Goal: Transaction & Acquisition: Purchase product/service

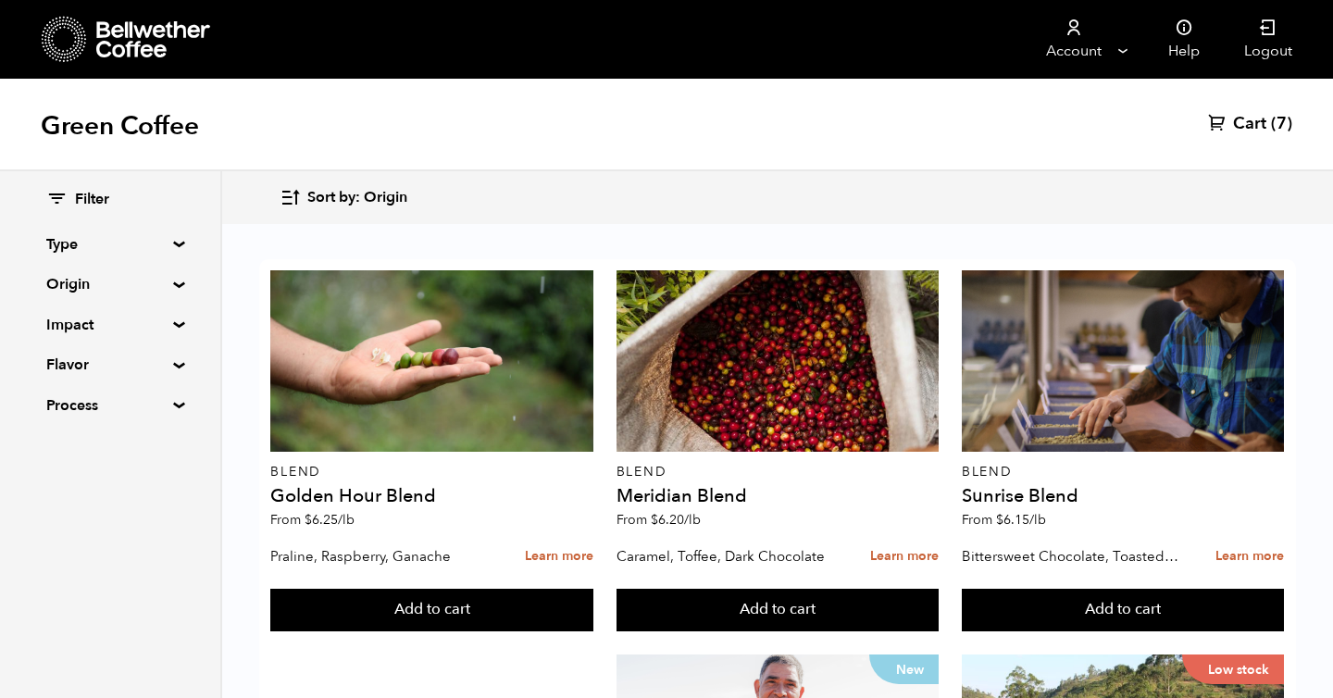
click at [174, 327] on summary "Impact" at bounding box center [110, 325] width 128 height 22
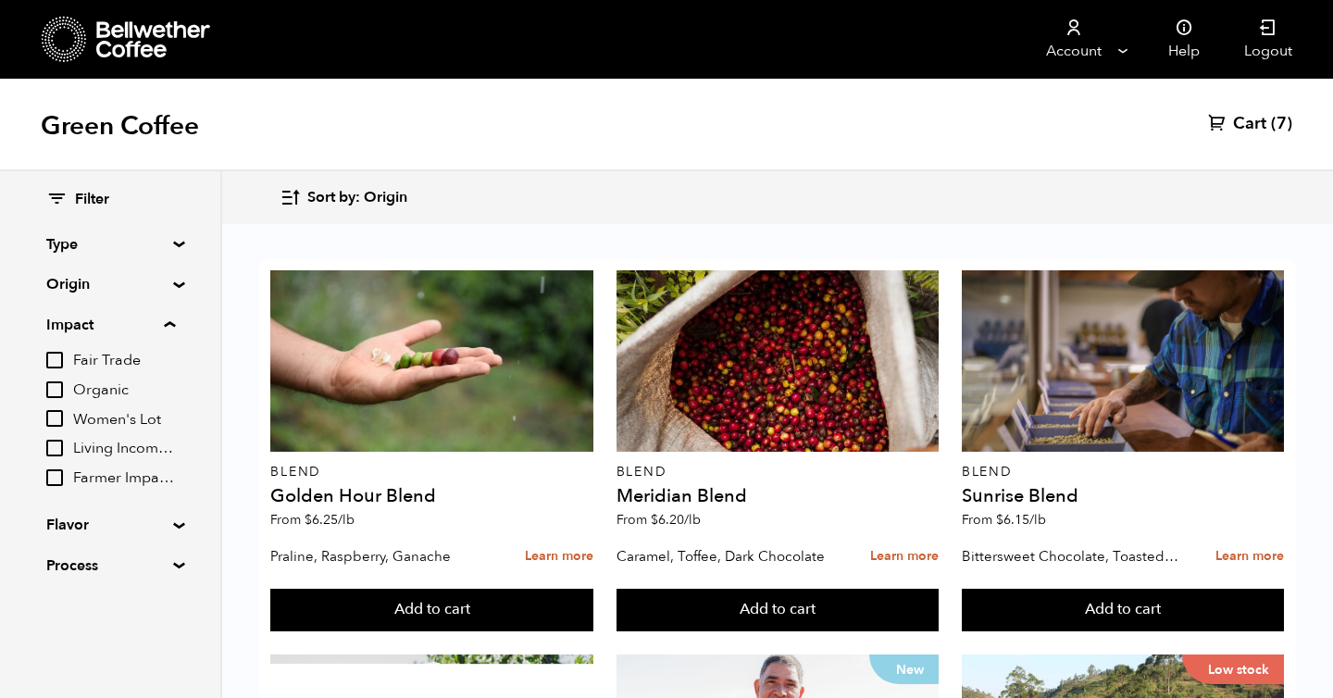
click at [53, 446] on input "Living Income Pricing" at bounding box center [54, 448] width 17 height 17
checkbox input "true"
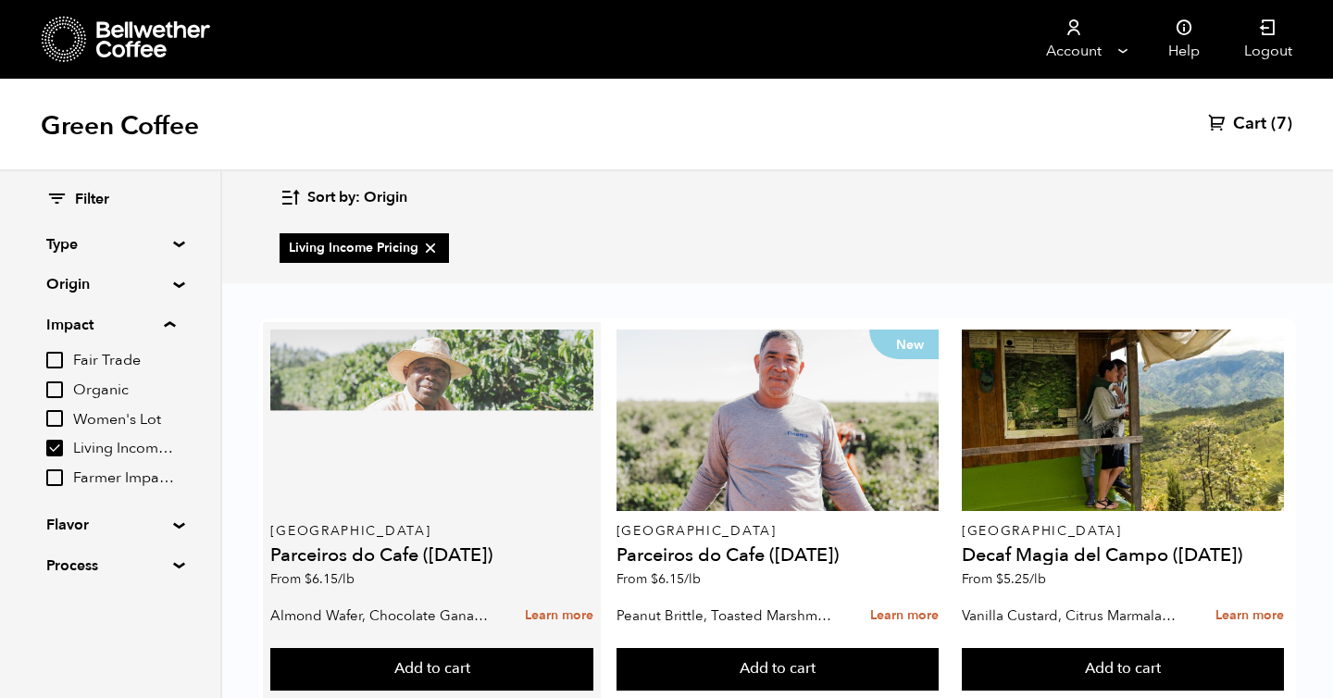
click at [440, 452] on div at bounding box center [431, 420] width 322 height 181
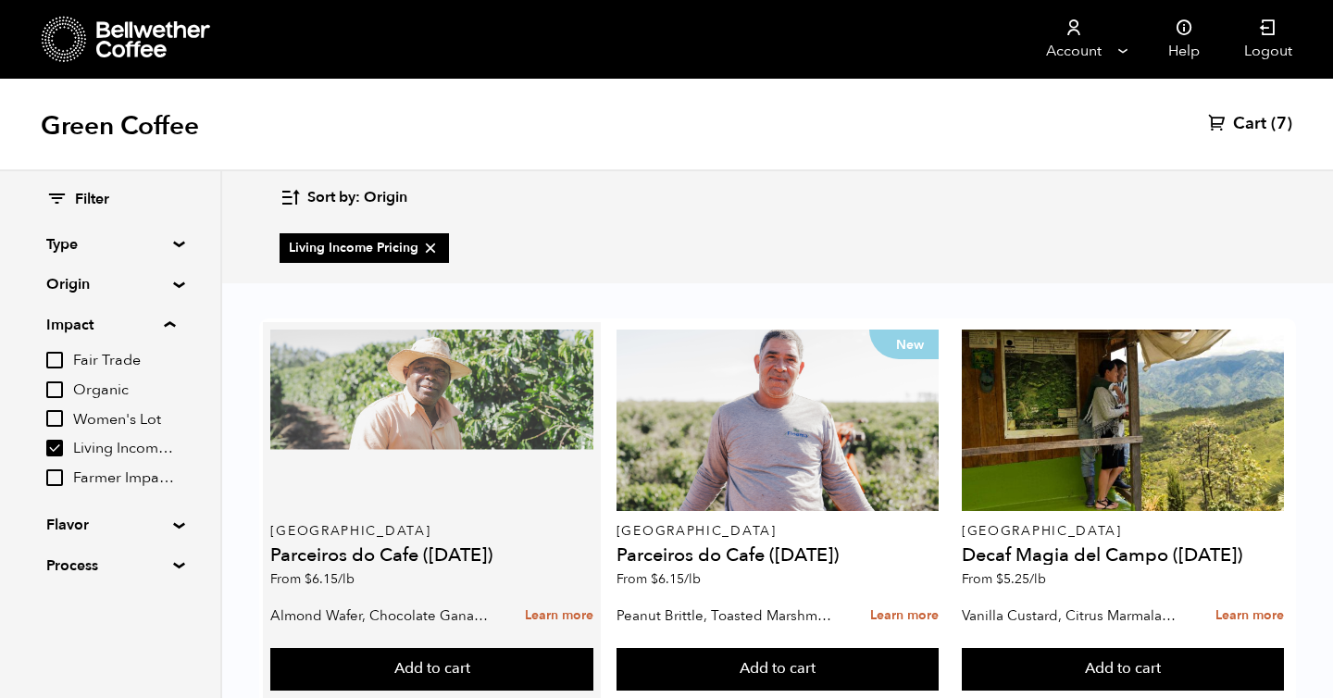
click at [431, 456] on div at bounding box center [431, 420] width 322 height 181
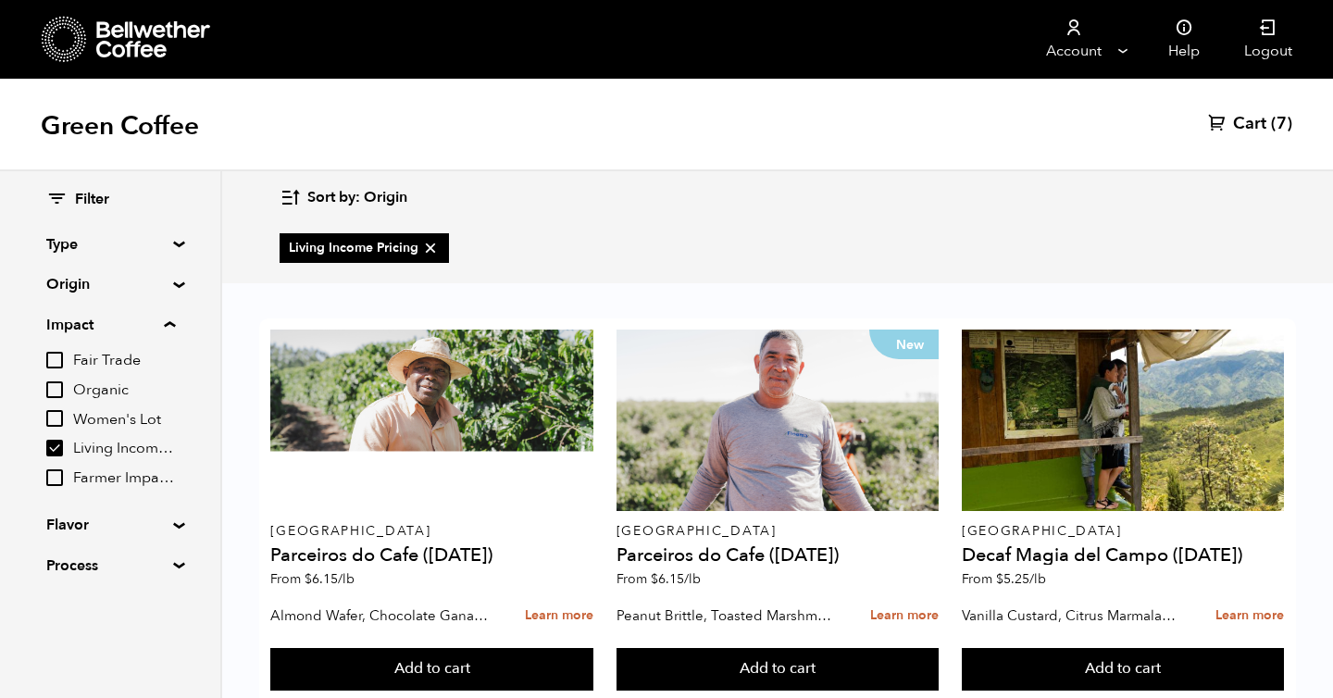
drag, startPoint x: 466, startPoint y: 422, endPoint x: 289, endPoint y: 19, distance: 440.7
click at [0, 79] on div "Store 7 Account Manage Orders" at bounding box center [666, 79] width 1333 height 0
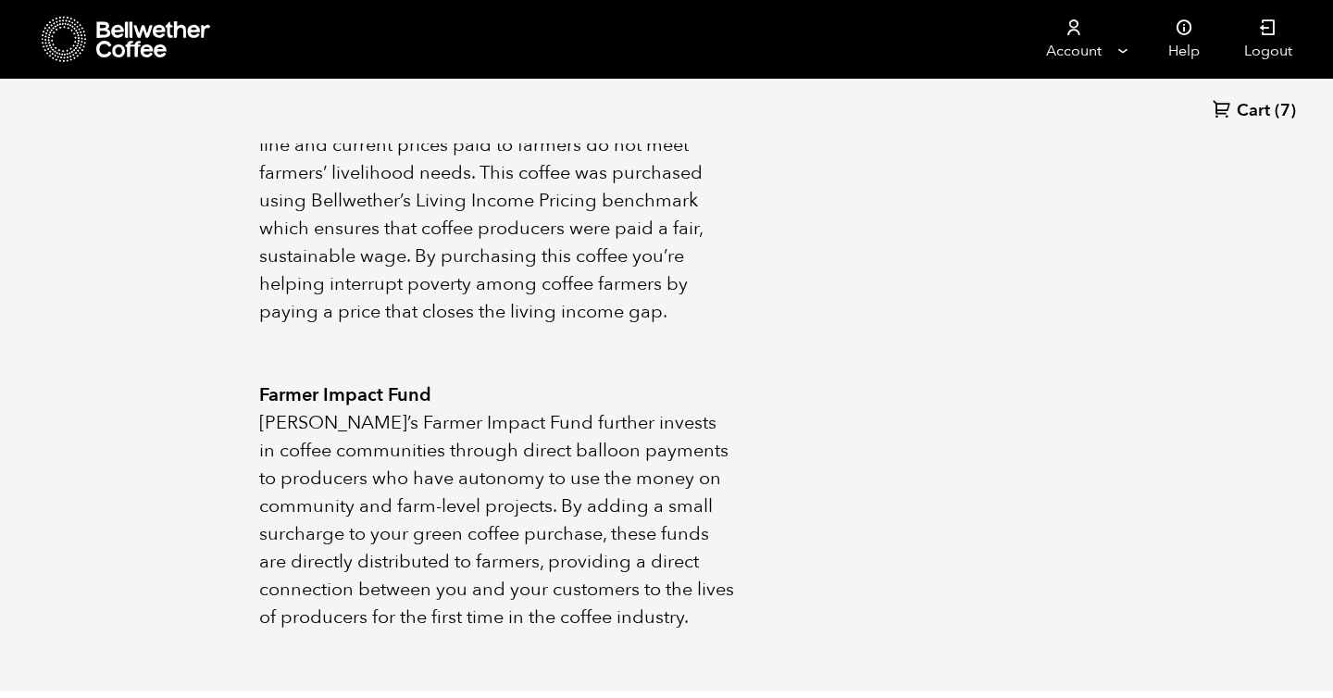
scroll to position [1007, 0]
